Goal: Task Accomplishment & Management: Manage account settings

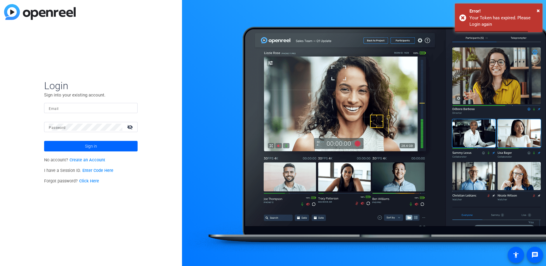
type input "[EMAIL_ADDRESS][DOMAIN_NAME]"
click at [94, 146] on span "Sign in" at bounding box center [91, 146] width 12 height 15
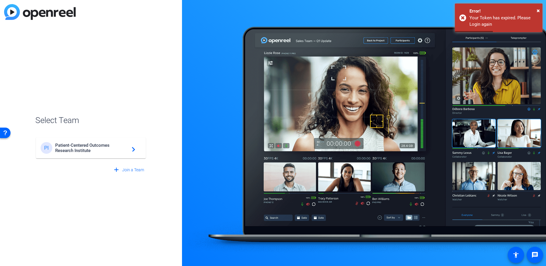
click at [79, 159] on div "add Join a Team" at bounding box center [90, 167] width 111 height 16
click at [81, 152] on span "Patient-Centered Outcomes Research Institute" at bounding box center [91, 148] width 73 height 11
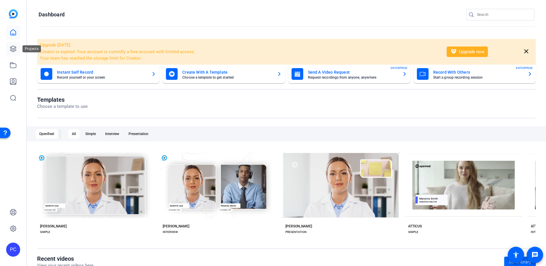
drag, startPoint x: 15, startPoint y: 45, endPoint x: 19, endPoint y: 48, distance: 4.6
click at [15, 45] on icon at bounding box center [13, 48] width 7 height 7
